Goal: Communication & Community: Answer question/provide support

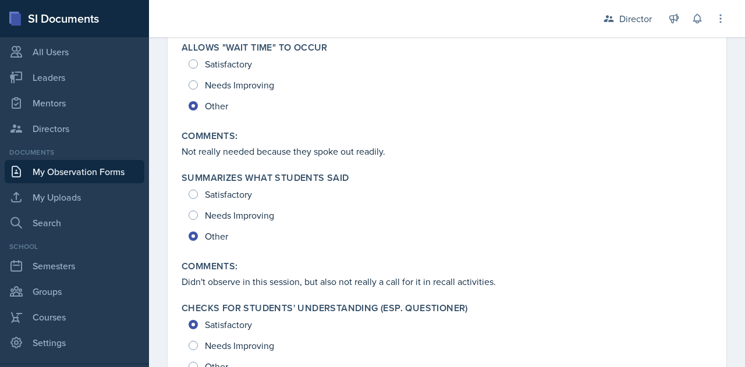
scroll to position [1490, 0]
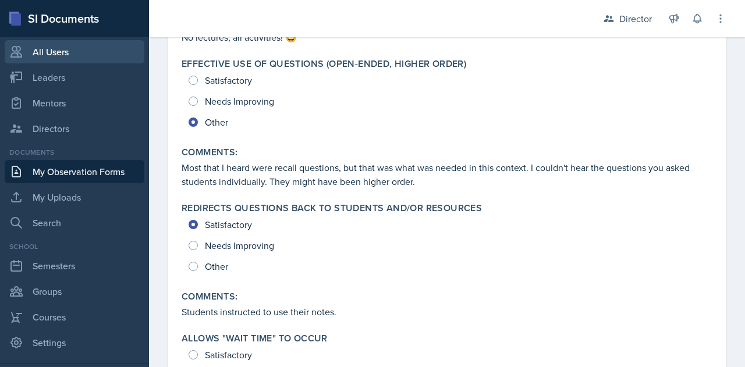
click at [45, 54] on link "All Users" at bounding box center [75, 51] width 140 height 23
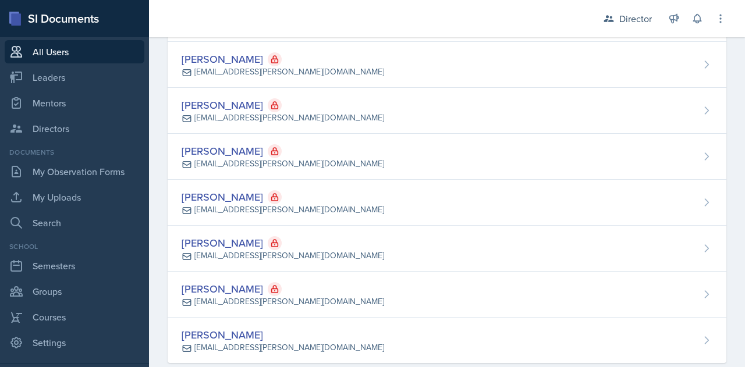
click at [37, 22] on div "SI Documents" at bounding box center [74, 18] width 149 height 37
click at [30, 15] on div "SI Documents" at bounding box center [74, 18] width 149 height 37
click at [9, 19] on icon at bounding box center [14, 18] width 10 height 12
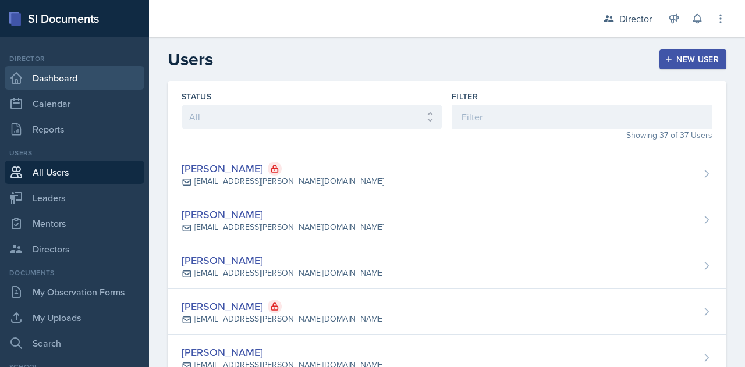
click at [35, 76] on link "Dashboard" at bounding box center [75, 77] width 140 height 23
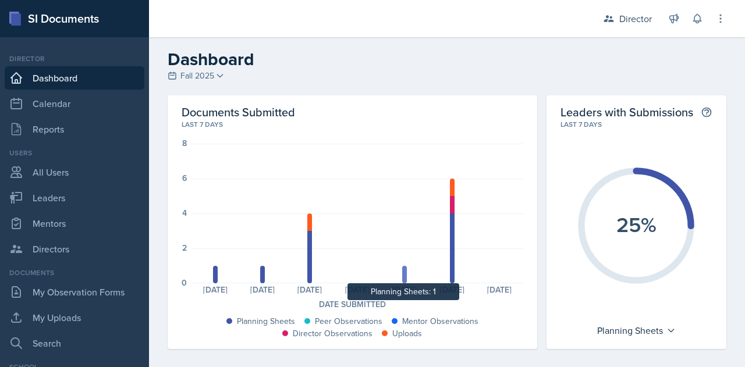
click at [402, 279] on div at bounding box center [404, 274] width 5 height 17
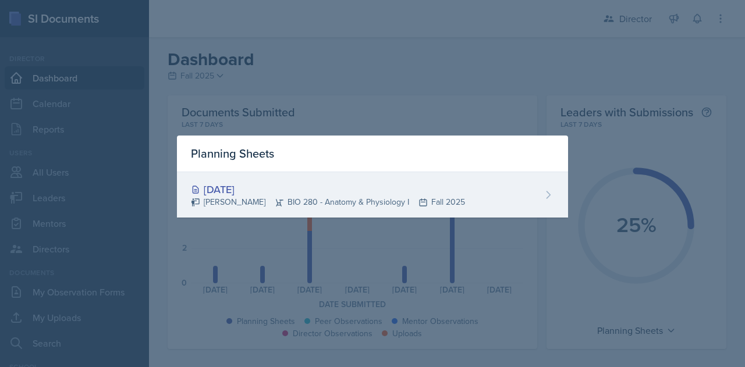
click at [224, 190] on div "Oct 5th, 2025" at bounding box center [328, 190] width 274 height 16
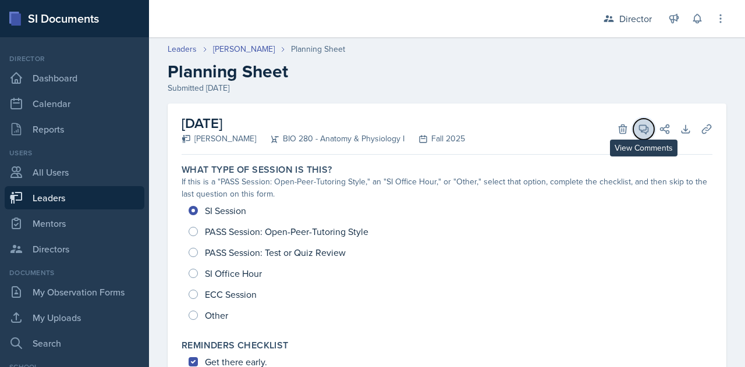
click at [640, 130] on icon at bounding box center [644, 129] width 9 height 9
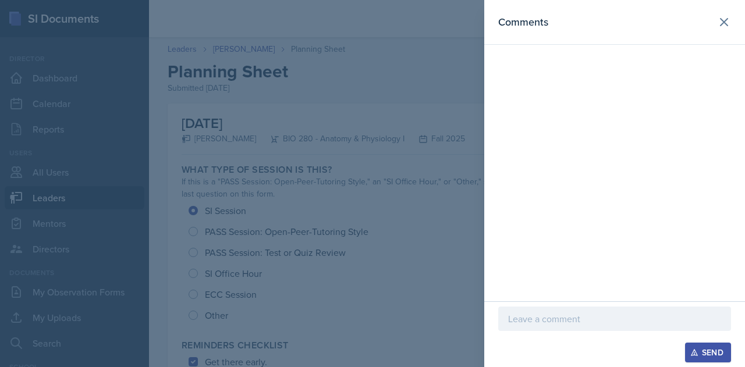
click at [541, 303] on div "Send" at bounding box center [615, 335] width 261 height 66
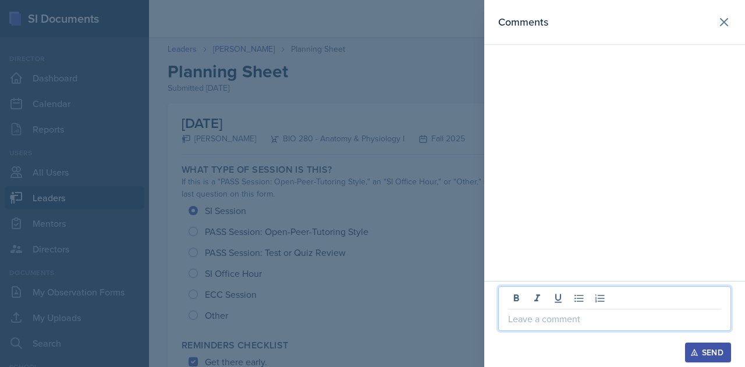
click at [540, 319] on p at bounding box center [614, 319] width 213 height 14
click at [723, 351] on div "Send" at bounding box center [708, 352] width 31 height 9
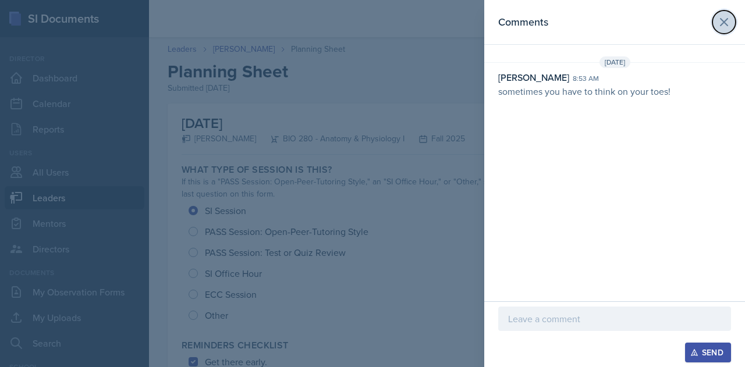
click at [725, 15] on icon at bounding box center [724, 22] width 14 height 14
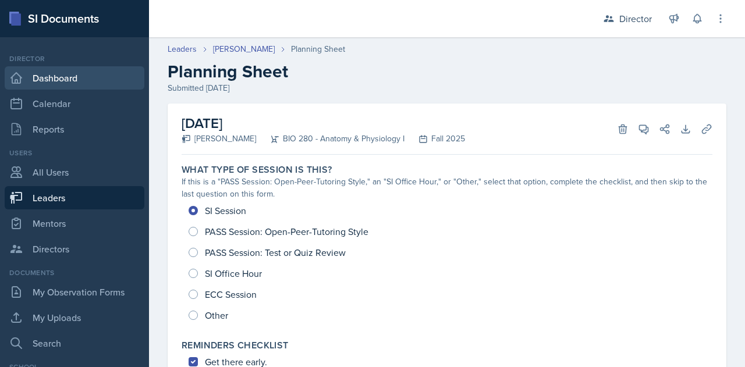
click at [56, 76] on link "Dashboard" at bounding box center [75, 77] width 140 height 23
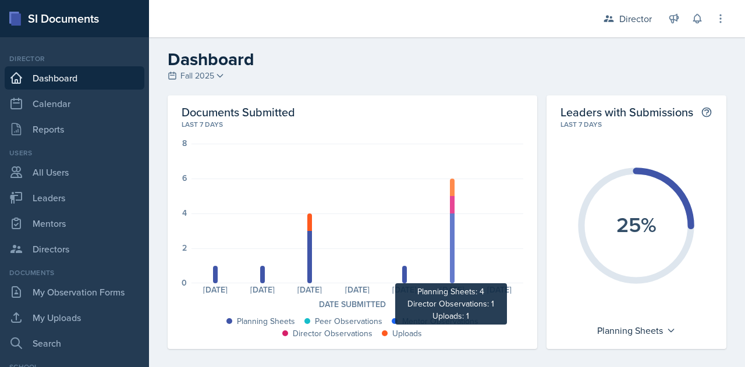
click at [450, 248] on div at bounding box center [452, 249] width 5 height 70
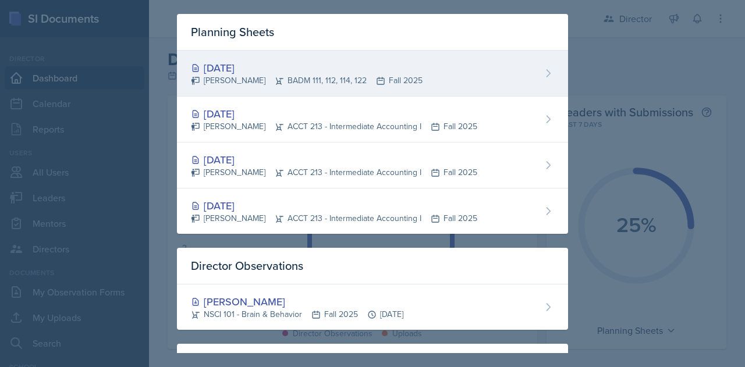
click at [276, 72] on div "Oct 6th, 2025" at bounding box center [307, 68] width 232 height 16
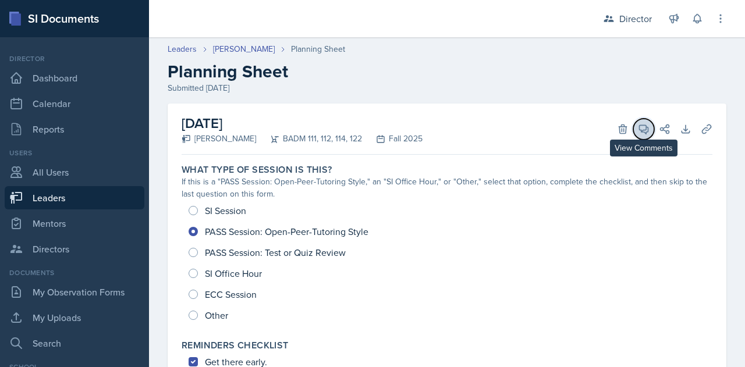
click at [645, 127] on span at bounding box center [648, 125] width 6 height 6
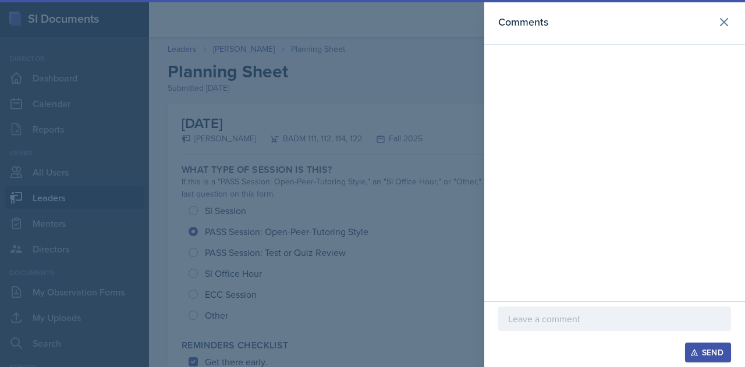
click at [518, 324] on p at bounding box center [614, 319] width 213 height 14
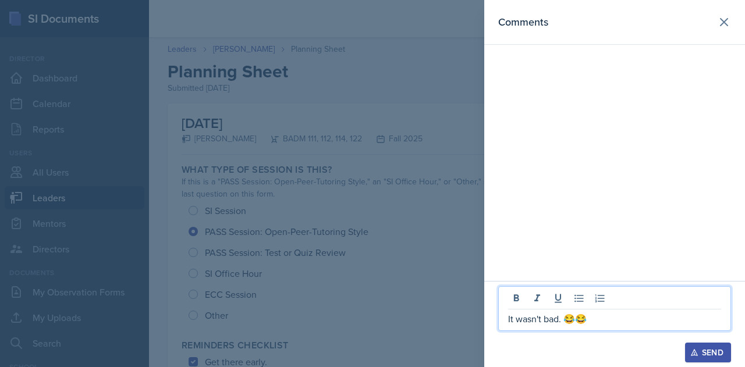
click at [604, 320] on p "It wasn't bad. 😂😂" at bounding box center [614, 319] width 213 height 14
drag, startPoint x: 604, startPoint y: 320, endPoint x: 485, endPoint y: 317, distance: 120.0
click at [485, 317] on div "It wasn't bad. 😂😂 Send" at bounding box center [615, 324] width 261 height 86
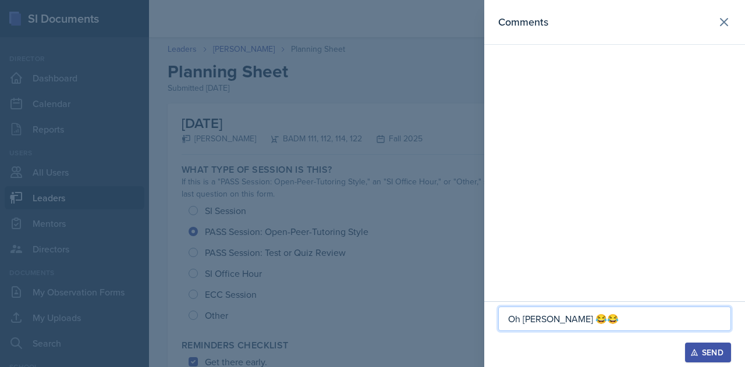
click at [700, 353] on div "Send" at bounding box center [708, 352] width 31 height 9
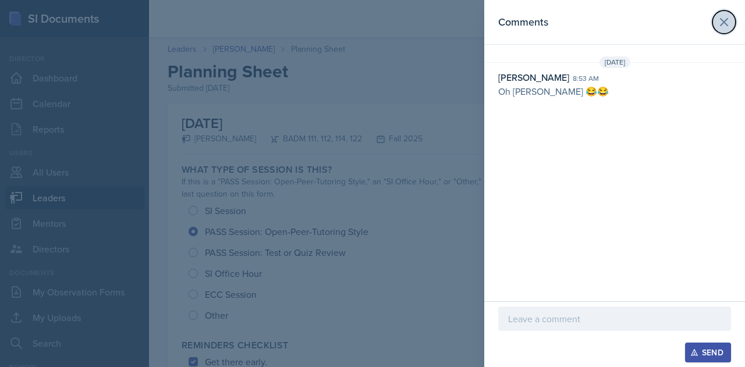
click at [727, 22] on icon at bounding box center [724, 22] width 14 height 14
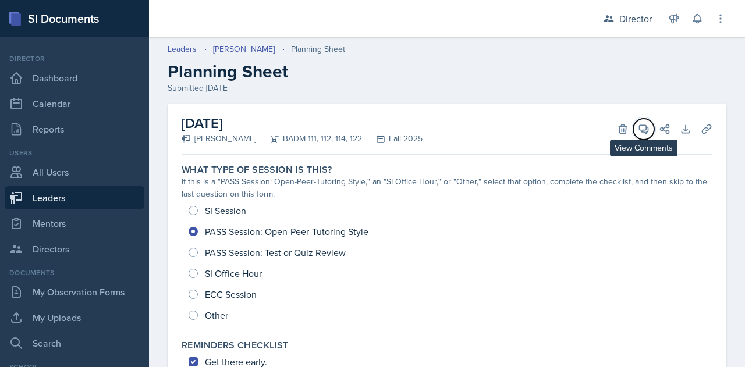
click at [635, 126] on button "View Comments" at bounding box center [644, 129] width 21 height 21
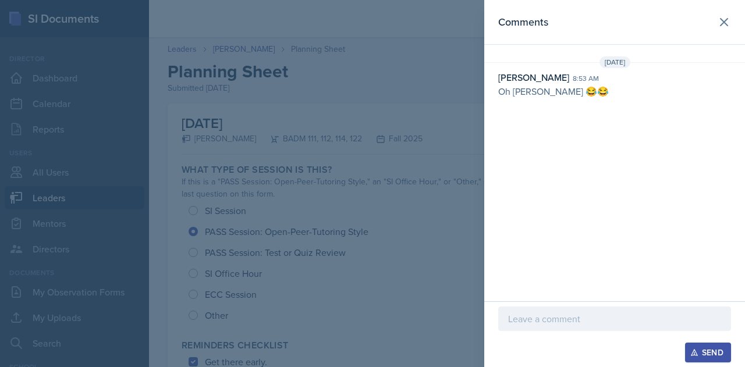
click at [568, 319] on p at bounding box center [614, 319] width 213 height 14
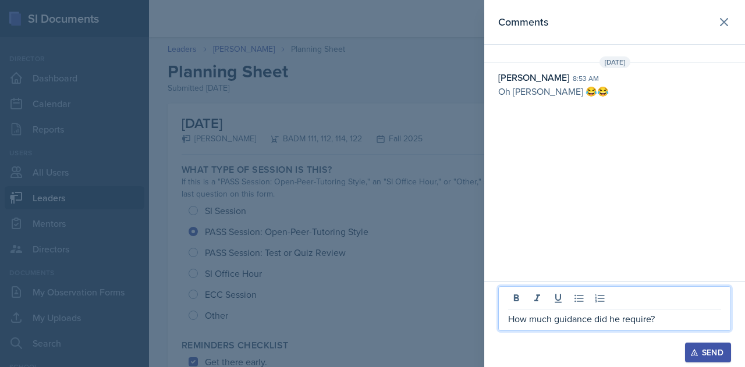
click at [556, 320] on p "How much guidance did he require?" at bounding box center [614, 319] width 213 height 14
click at [701, 362] on button "Send" at bounding box center [708, 353] width 46 height 20
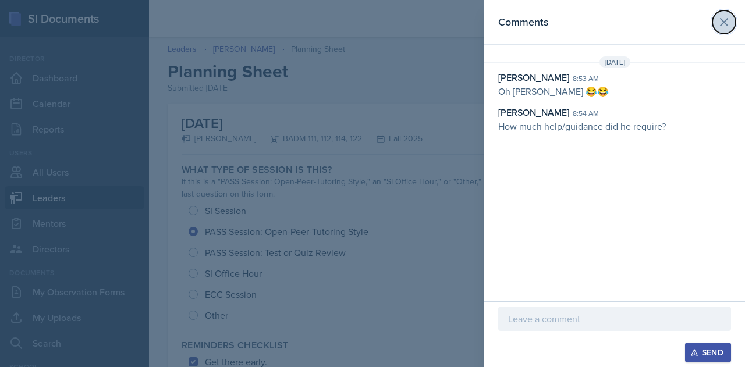
click at [720, 26] on icon at bounding box center [724, 22] width 14 height 14
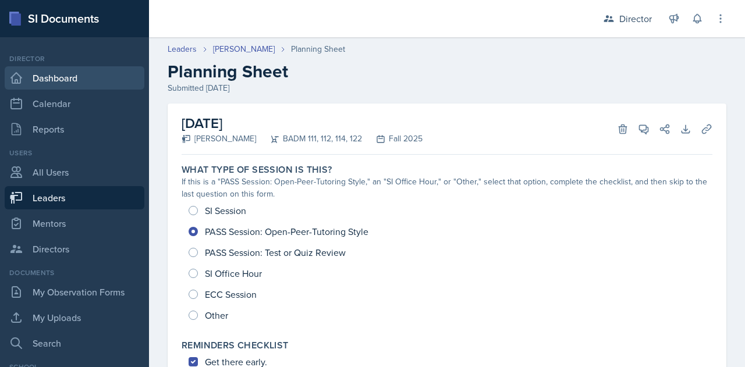
click at [68, 72] on link "Dashboard" at bounding box center [75, 77] width 140 height 23
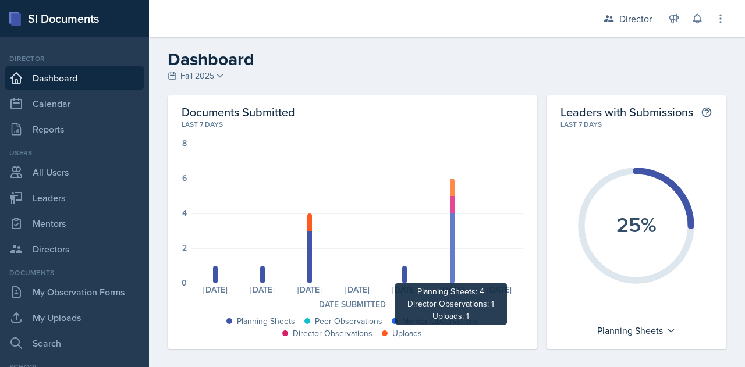
click at [450, 224] on div at bounding box center [452, 249] width 5 height 70
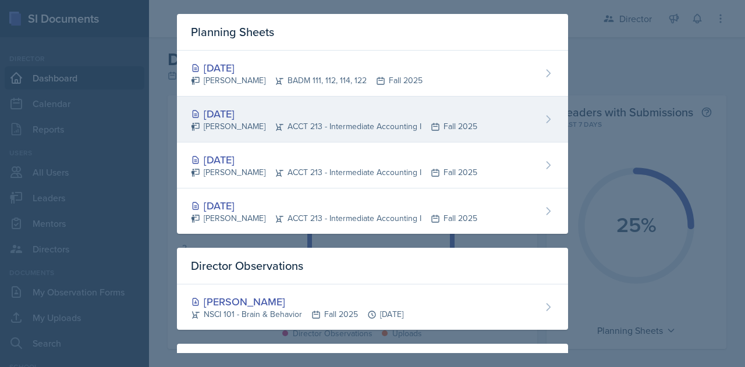
click at [276, 125] on icon at bounding box center [280, 126] width 8 height 7
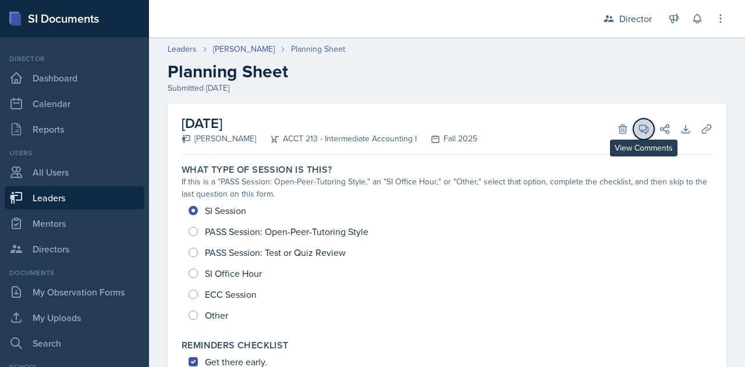
click at [638, 128] on icon at bounding box center [644, 129] width 12 height 12
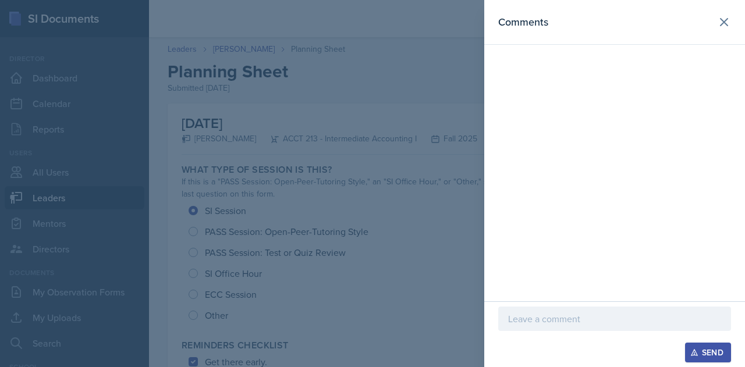
click at [571, 321] on p at bounding box center [614, 319] width 213 height 14
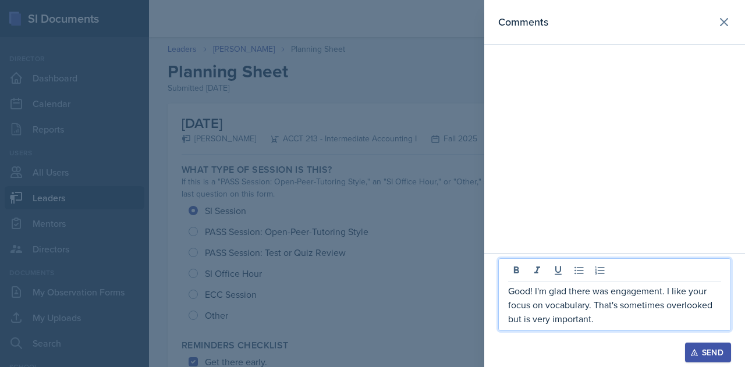
click at [701, 355] on div "Send" at bounding box center [708, 352] width 31 height 9
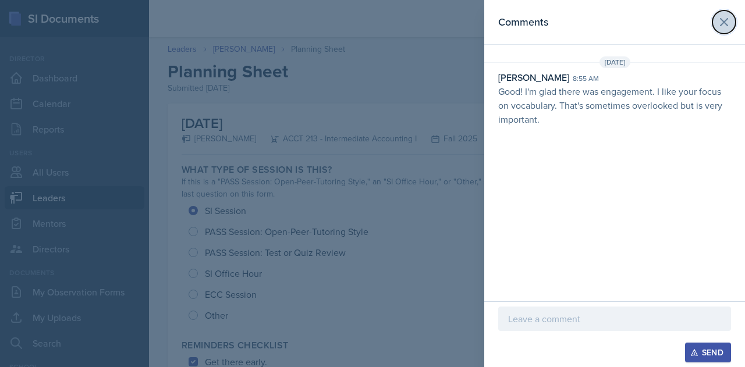
click at [726, 20] on icon at bounding box center [724, 22] width 7 height 7
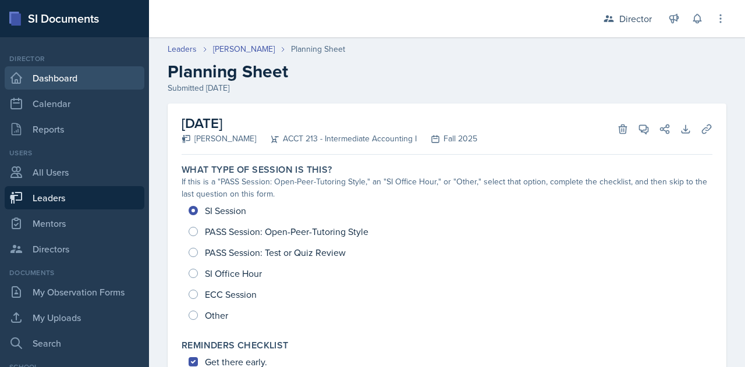
click at [42, 75] on link "Dashboard" at bounding box center [75, 77] width 140 height 23
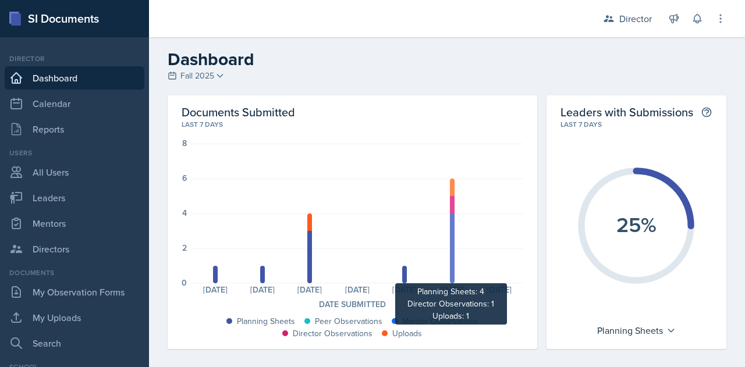
click at [450, 235] on div at bounding box center [452, 249] width 5 height 70
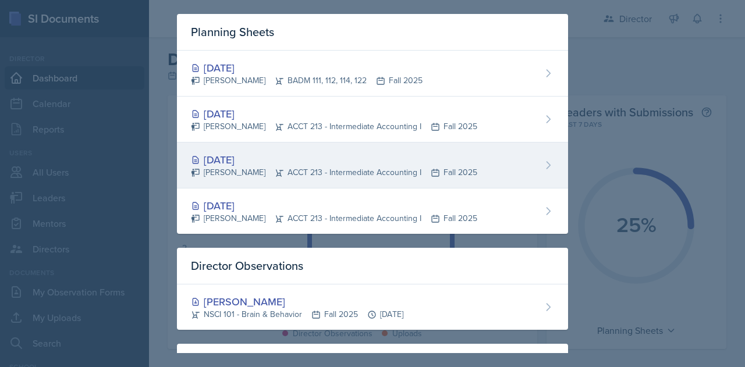
click at [255, 160] on div "Sep 24th, 2025" at bounding box center [334, 160] width 287 height 16
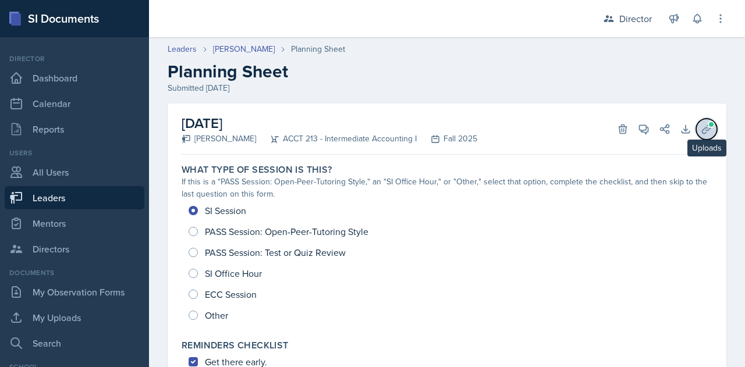
click at [708, 124] on span at bounding box center [711, 124] width 7 height 7
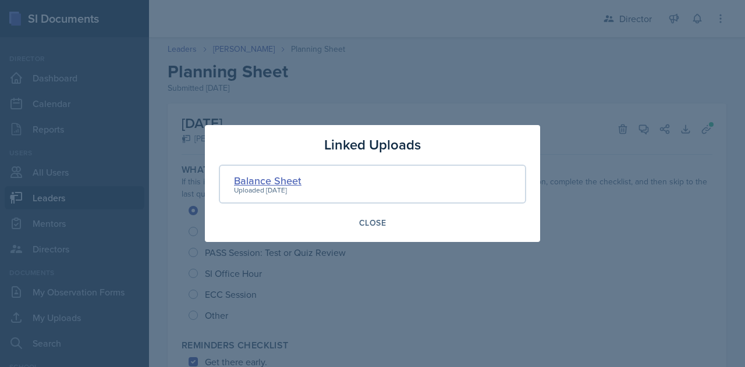
click at [256, 183] on div "Balance Sheet" at bounding box center [268, 181] width 68 height 16
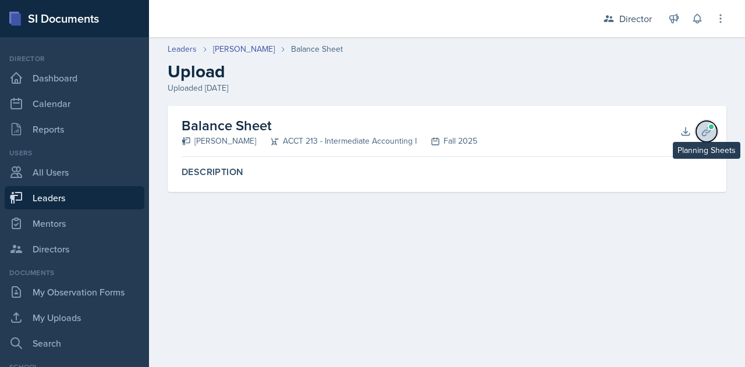
click at [705, 130] on icon at bounding box center [706, 131] width 9 height 9
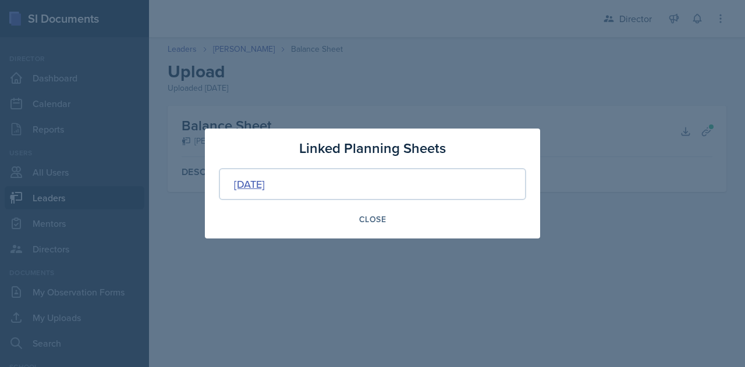
click at [265, 186] on div "Sep 24th, 2025" at bounding box center [249, 184] width 31 height 16
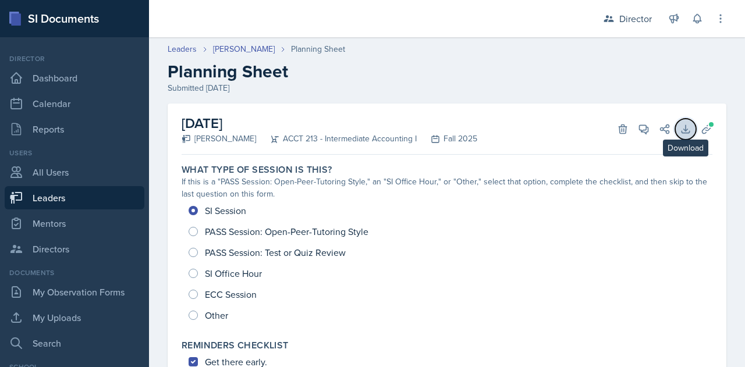
click at [682, 133] on icon at bounding box center [686, 129] width 8 height 8
click at [696, 135] on button "Uploads" at bounding box center [706, 129] width 21 height 21
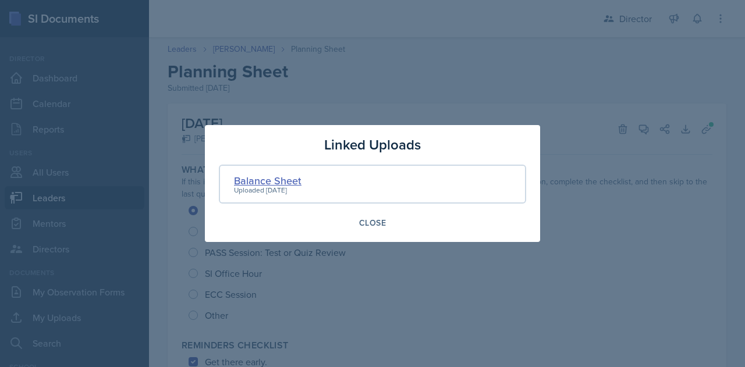
click at [259, 185] on div "Balance Sheet" at bounding box center [268, 181] width 68 height 16
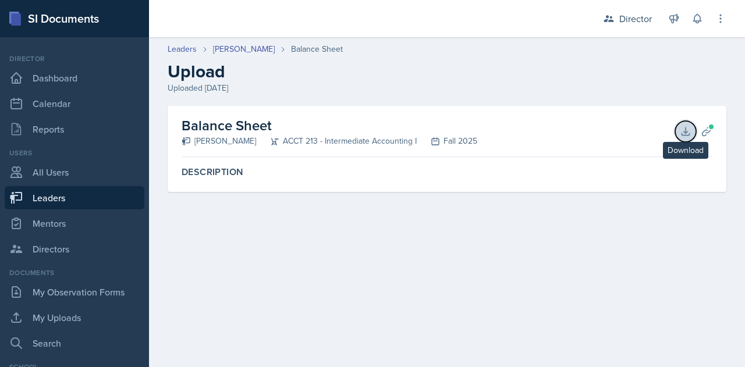
click at [688, 132] on icon at bounding box center [686, 132] width 12 height 12
click at [707, 128] on icon at bounding box center [706, 131] width 9 height 9
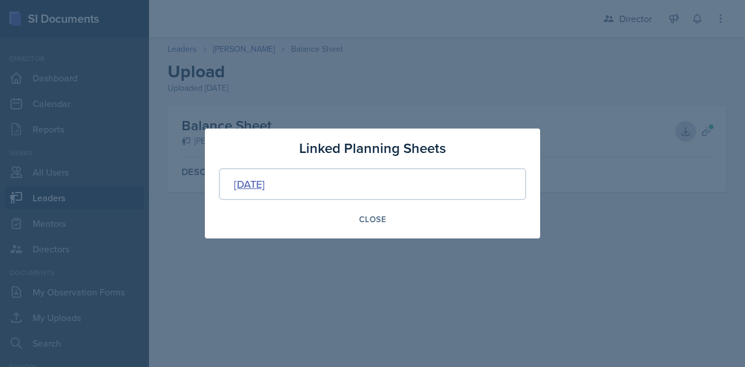
click at [265, 185] on div "Sep 24th, 2025" at bounding box center [249, 184] width 31 height 16
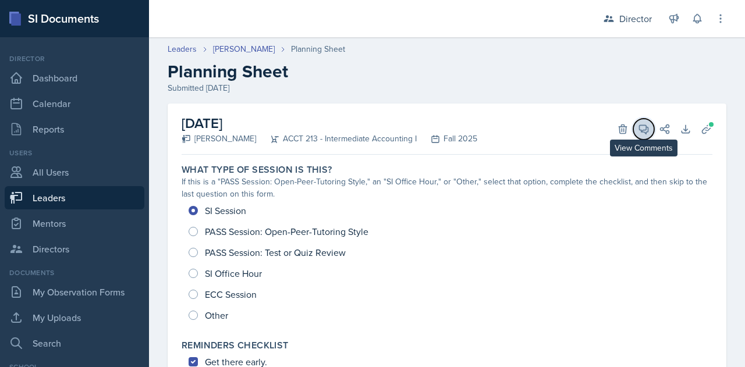
click at [638, 129] on icon at bounding box center [644, 129] width 12 height 12
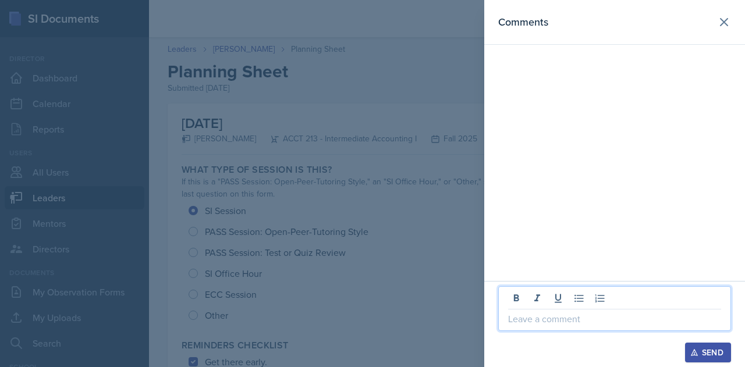
click at [560, 319] on p at bounding box center [614, 319] width 213 height 14
click at [508, 320] on p "What do you mean by knowledge check?" at bounding box center [614, 319] width 213 height 14
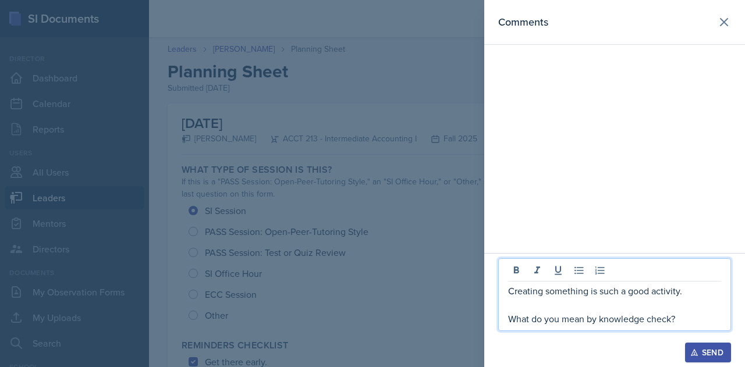
click at [706, 287] on p "Creating something is such a good activity." at bounding box center [614, 291] width 213 height 14
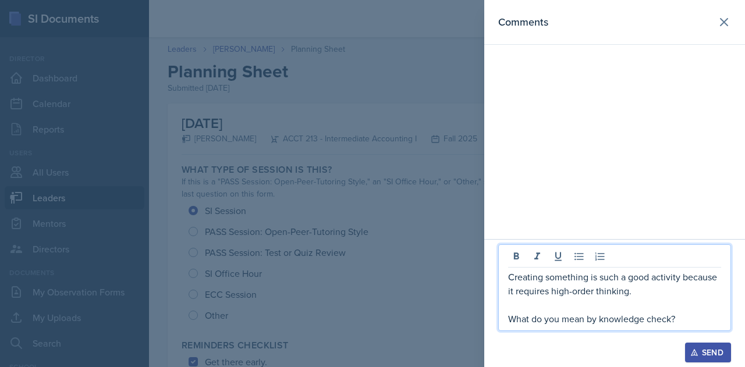
click at [699, 351] on div "Send" at bounding box center [708, 352] width 31 height 9
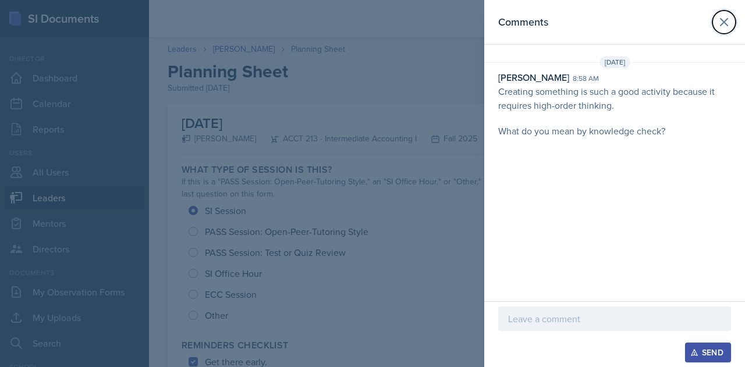
click at [724, 26] on icon at bounding box center [724, 22] width 14 height 14
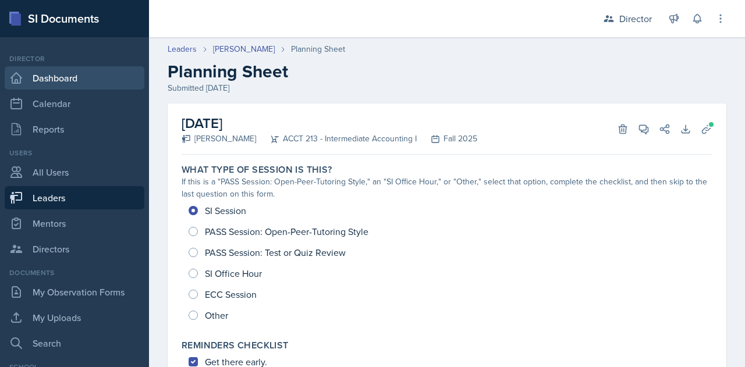
click at [76, 75] on link "Dashboard" at bounding box center [75, 77] width 140 height 23
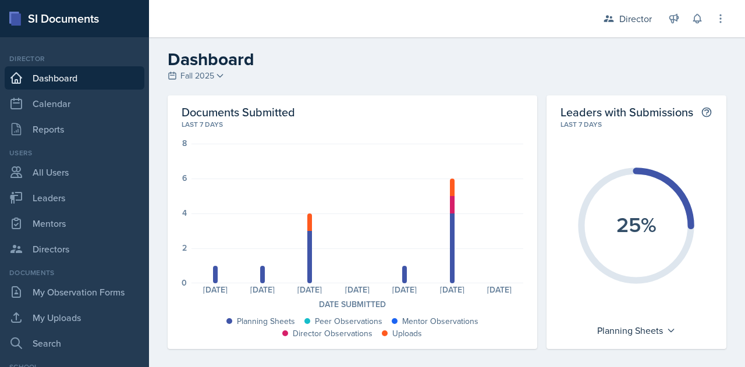
click at [444, 250] on div "Planning Sheets: 1 Planning Sheets: 1 Planning Sheets: 3 Uploads: 1 Planning Sh…" at bounding box center [358, 214] width 332 height 140
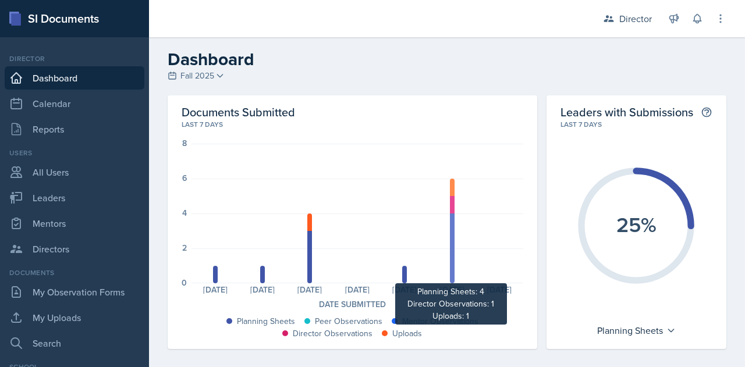
click at [450, 253] on div at bounding box center [452, 249] width 5 height 70
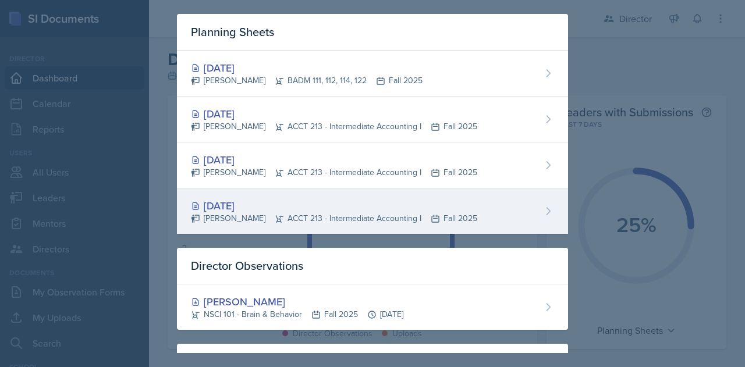
click at [226, 210] on div "Sep 17th, 2025" at bounding box center [334, 206] width 287 height 16
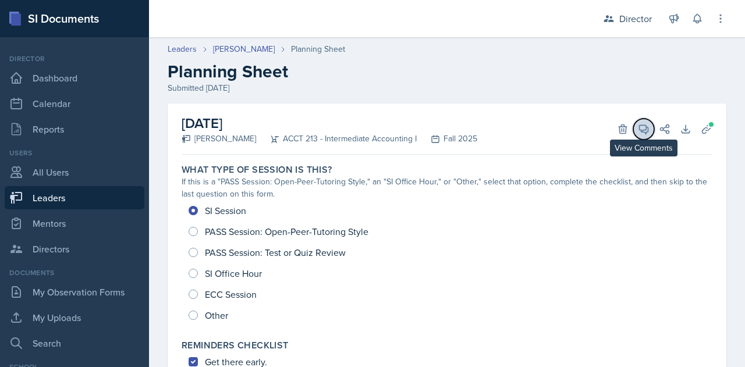
click at [638, 129] on icon at bounding box center [644, 129] width 12 height 12
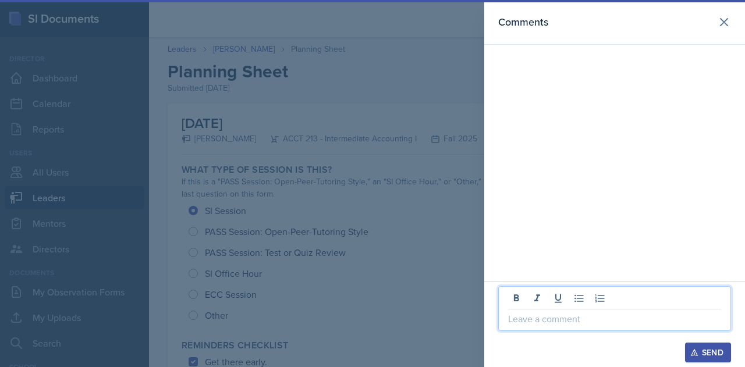
click at [593, 321] on p at bounding box center [614, 319] width 213 height 14
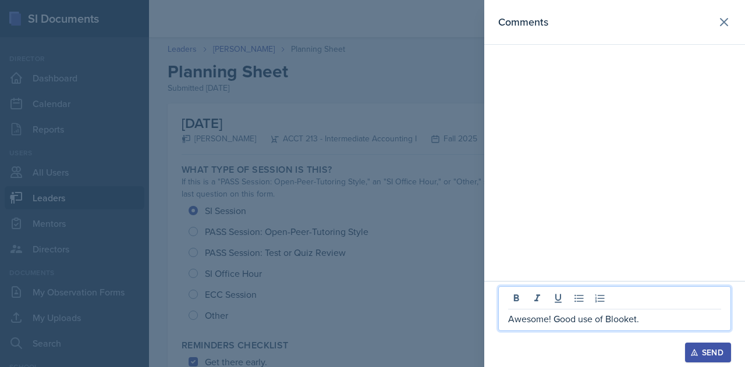
click at [717, 352] on div "Send" at bounding box center [708, 352] width 31 height 9
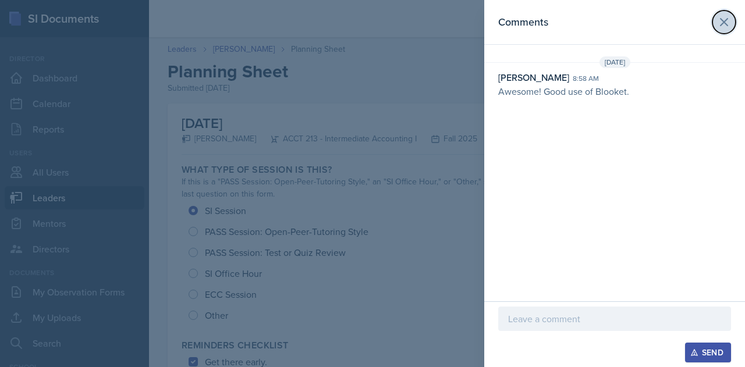
click at [725, 18] on icon at bounding box center [724, 22] width 14 height 14
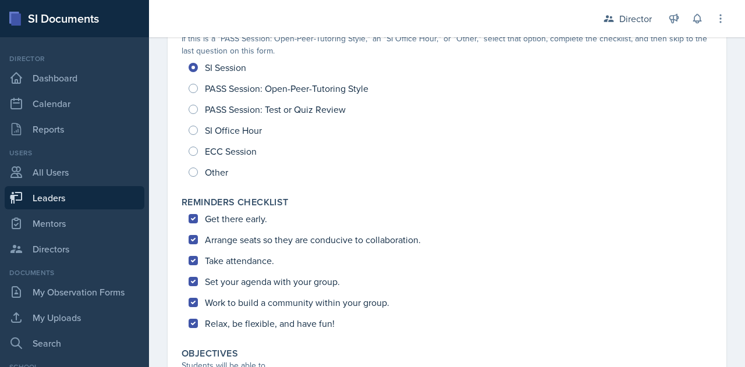
scroll to position [116, 0]
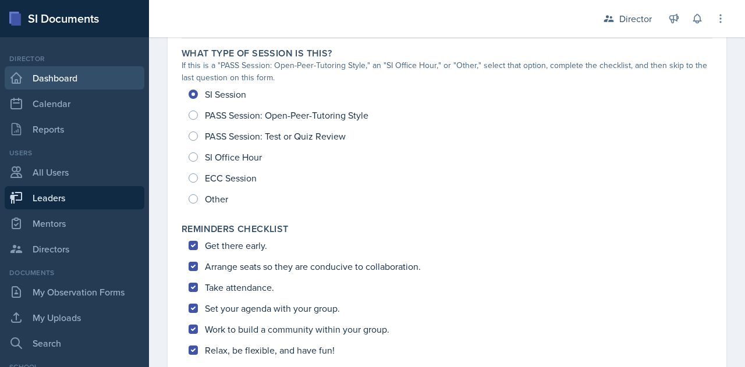
click at [53, 77] on link "Dashboard" at bounding box center [75, 77] width 140 height 23
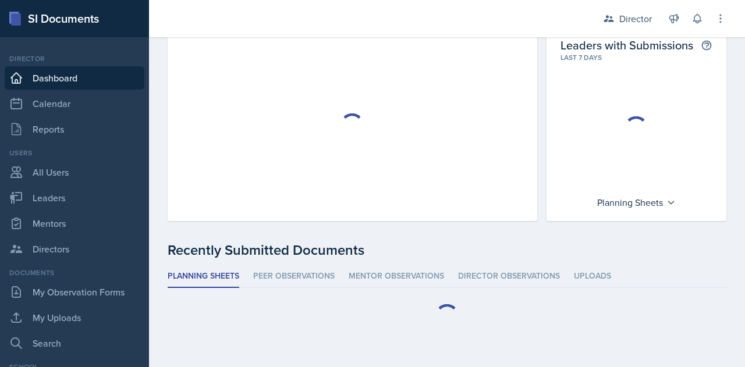
scroll to position [66, 0]
